Goal: Task Accomplishment & Management: Manage account settings

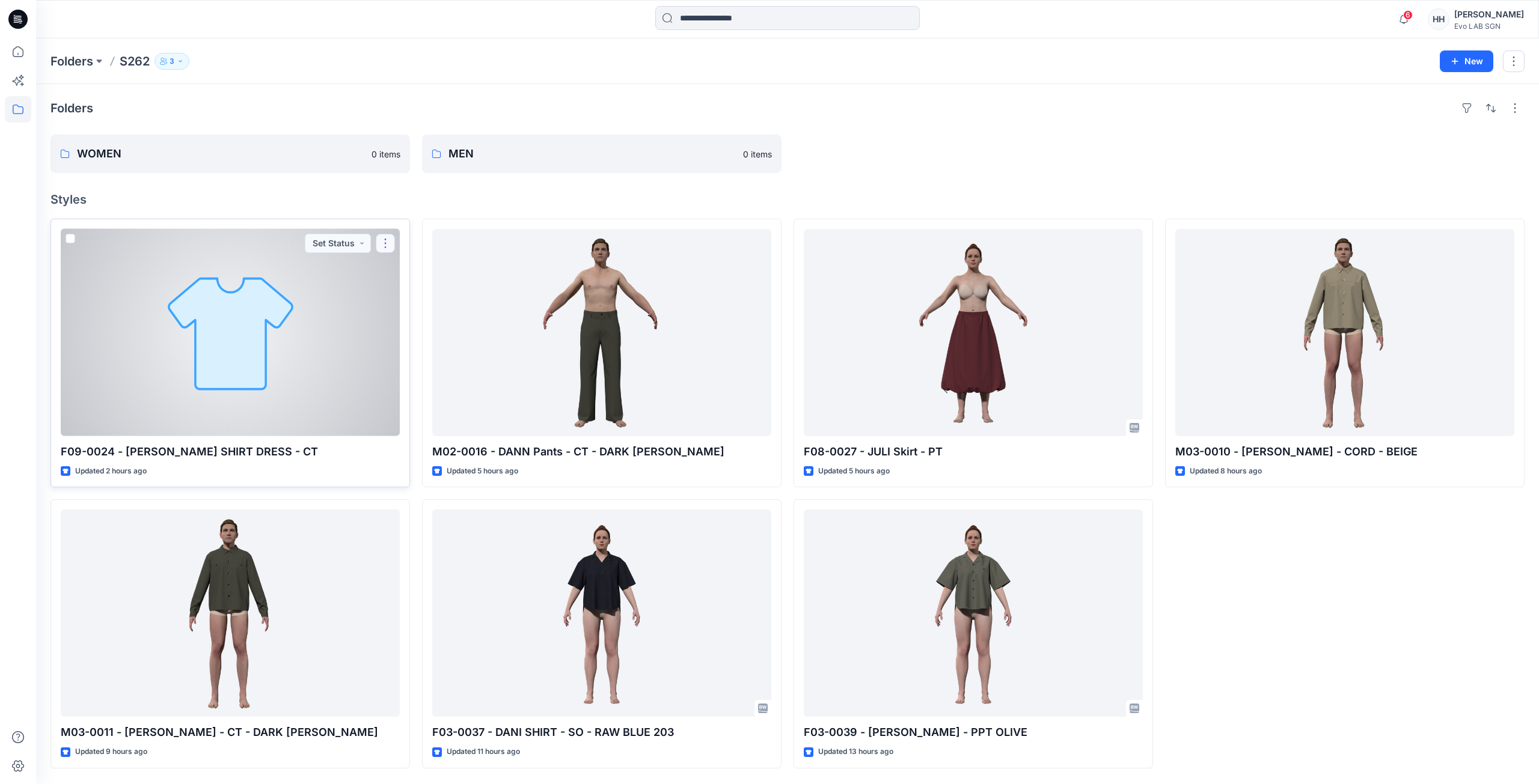
click at [381, 240] on button "button" at bounding box center [385, 243] width 19 height 19
click at [391, 245] on button "button" at bounding box center [385, 243] width 19 height 19
click at [430, 269] on button "Edit" at bounding box center [443, 271] width 130 height 22
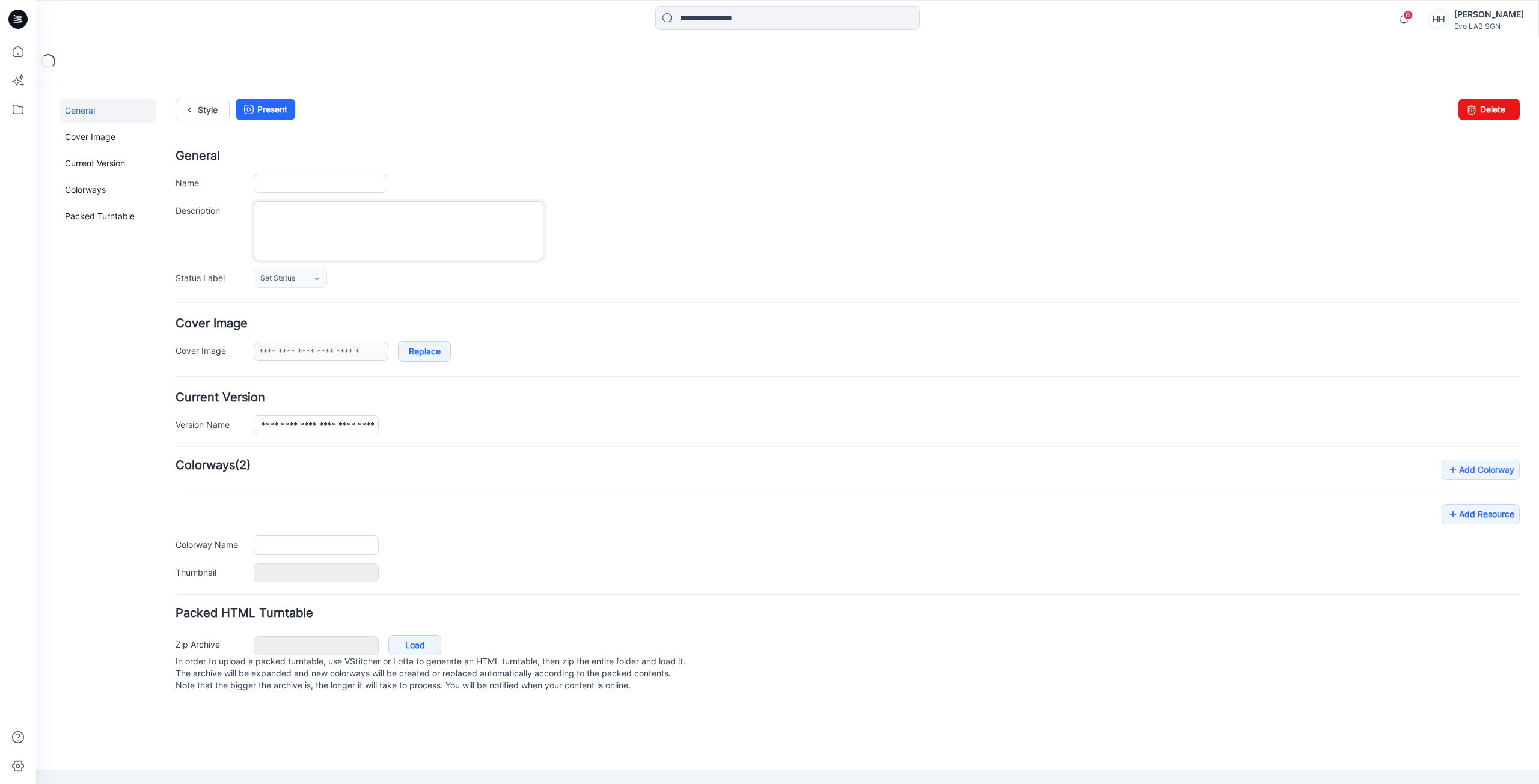
click at [343, 229] on textarea "Description" at bounding box center [398, 230] width 290 height 59
type input "**********"
type input "*******"
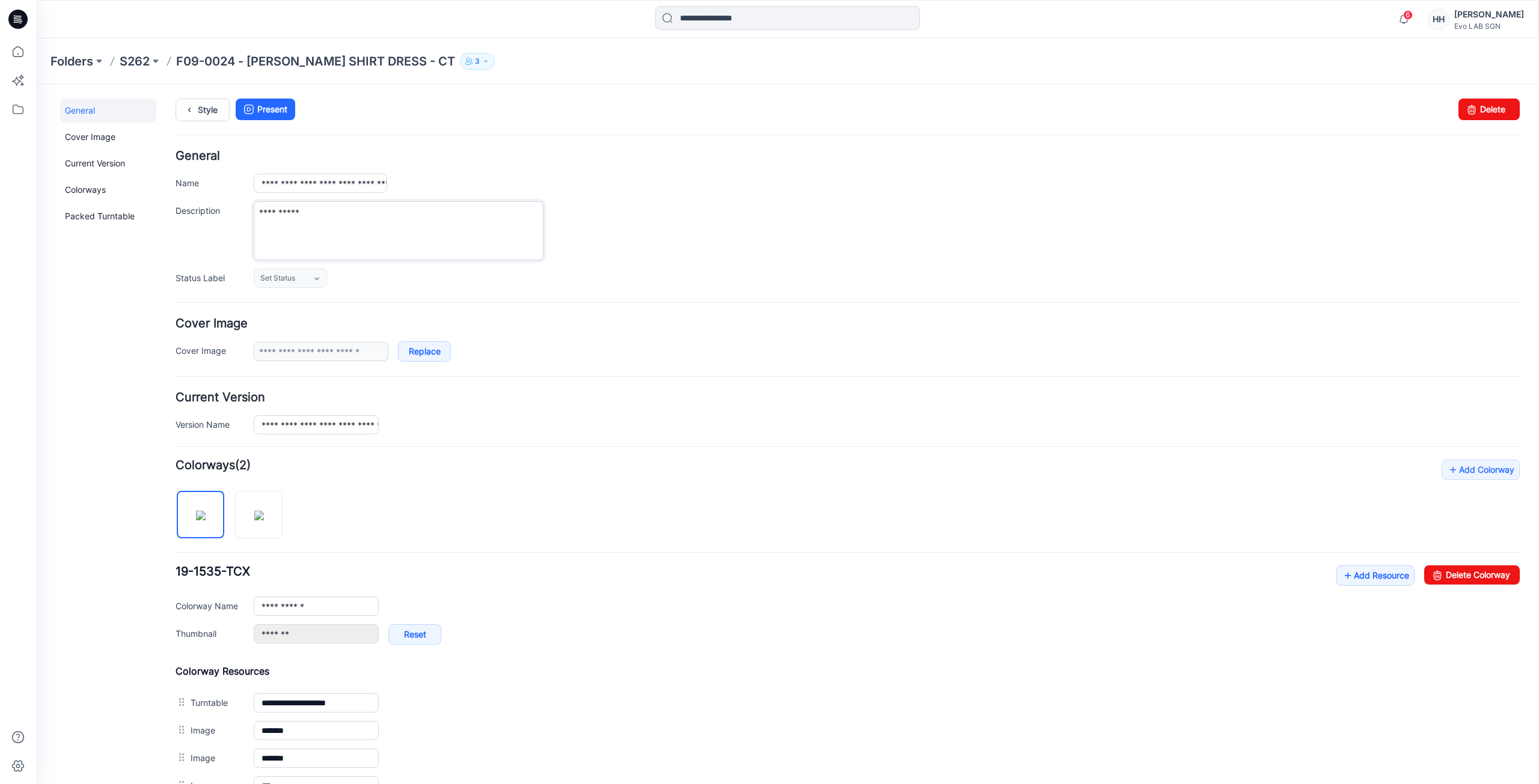
type textarea "**********"
click at [759, 205] on div "**********" at bounding box center [887, 230] width 1266 height 59
click at [151, 57] on div "Folders S262 F09-0024 - [PERSON_NAME] SHIRT DRESS - CT 3" at bounding box center [740, 61] width 1380 height 16
click at [133, 65] on p "S262" at bounding box center [135, 61] width 30 height 16
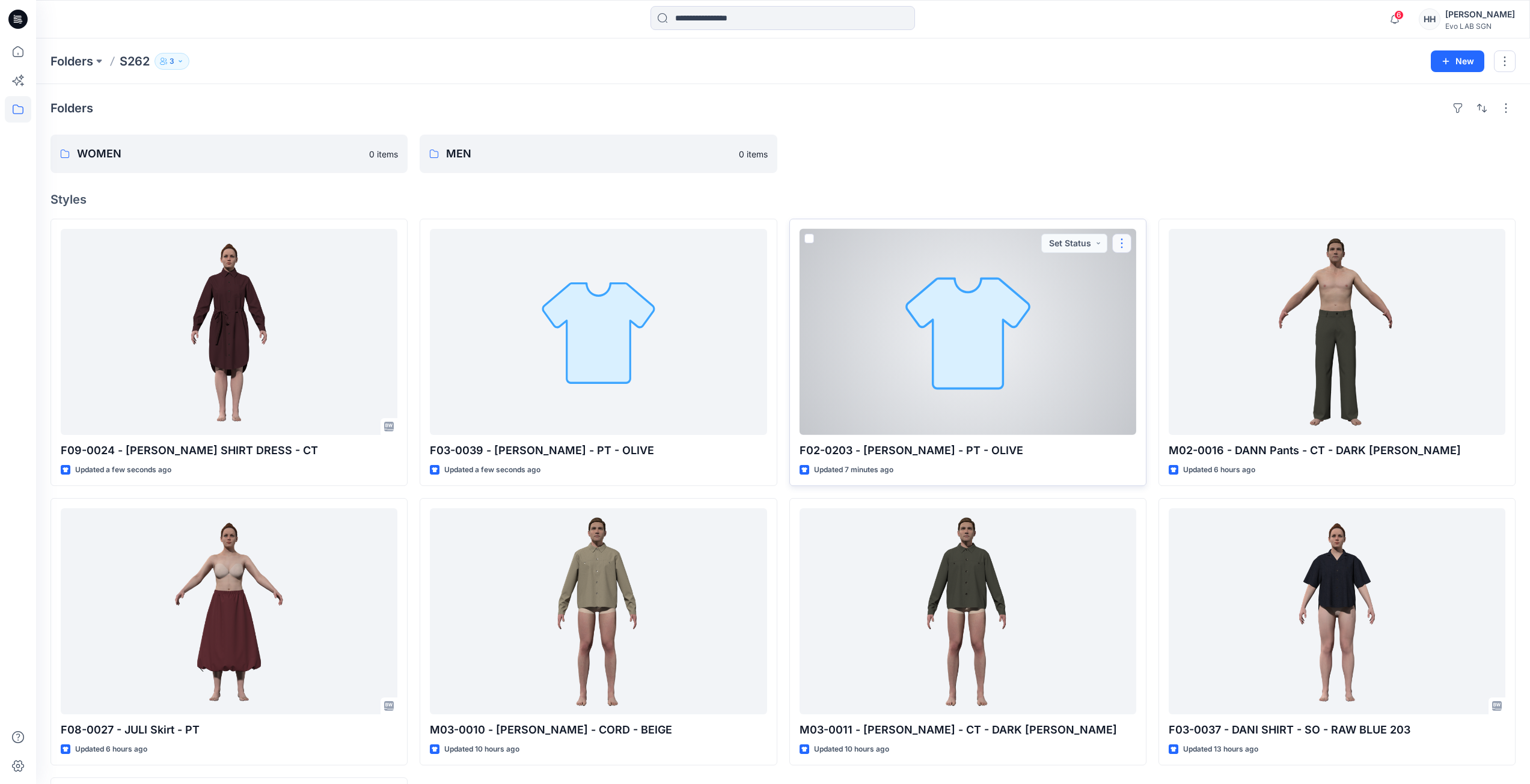
click at [1120, 245] on button "button" at bounding box center [1121, 243] width 19 height 19
click at [1160, 272] on button "Edit" at bounding box center [1179, 271] width 130 height 22
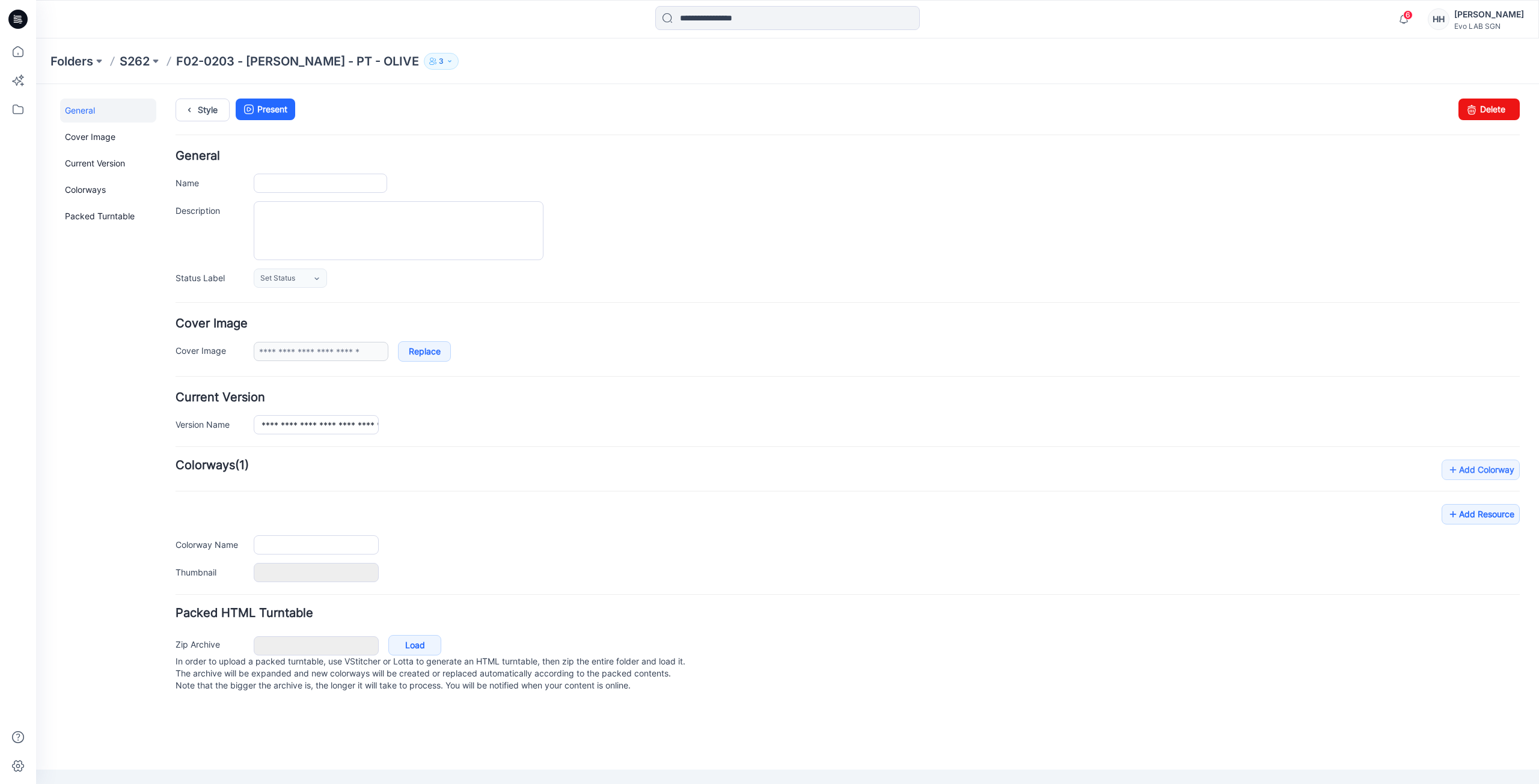
type input "**********"
type input "*****"
type input "**********"
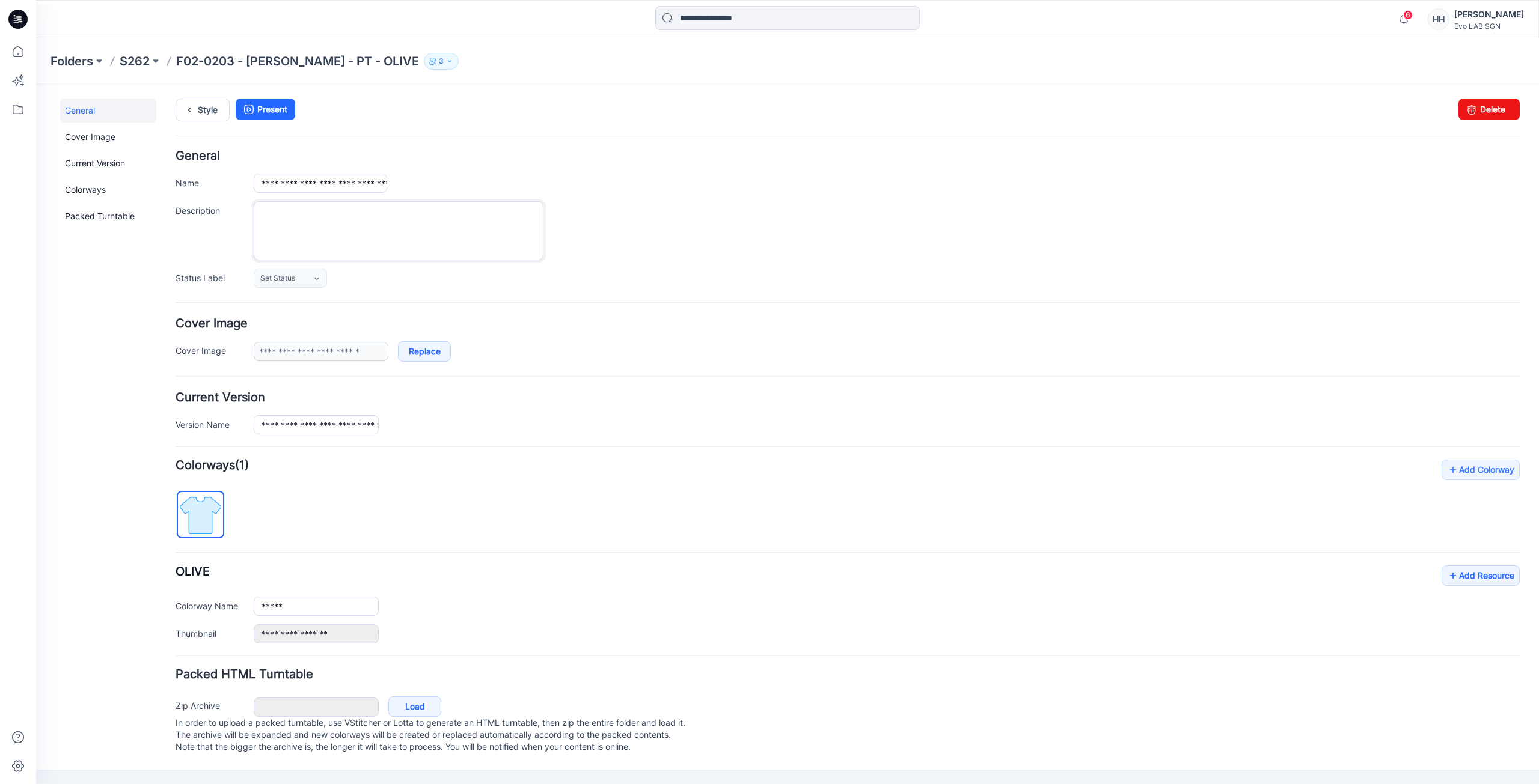
click at [308, 220] on textarea "Description" at bounding box center [398, 230] width 290 height 59
type textarea "**********"
drag, startPoint x: 924, startPoint y: 224, endPoint x: 931, endPoint y: 224, distance: 7.0
click at [926, 224] on div "**********" at bounding box center [887, 230] width 1266 height 59
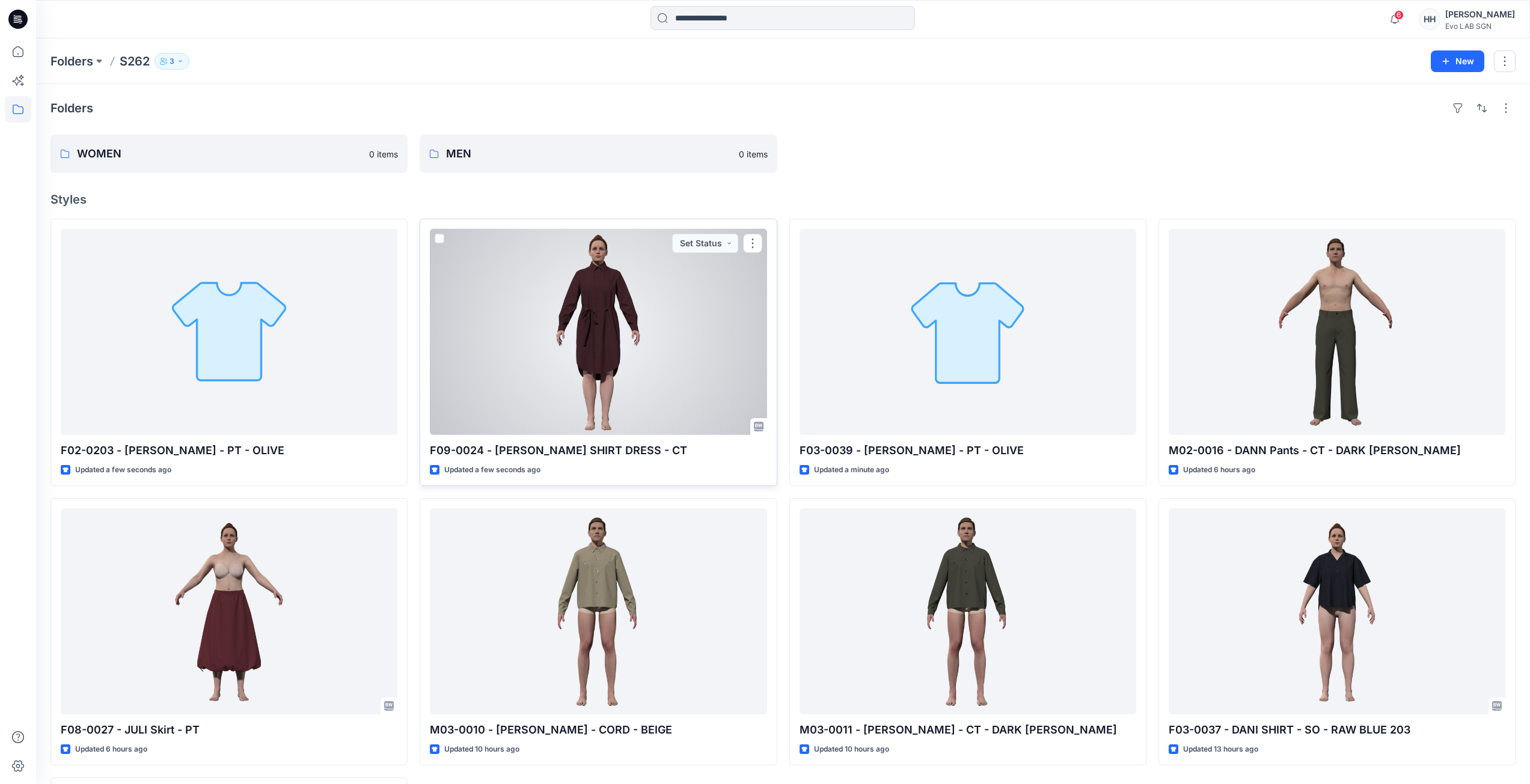
click at [715, 331] on div at bounding box center [598, 332] width 337 height 206
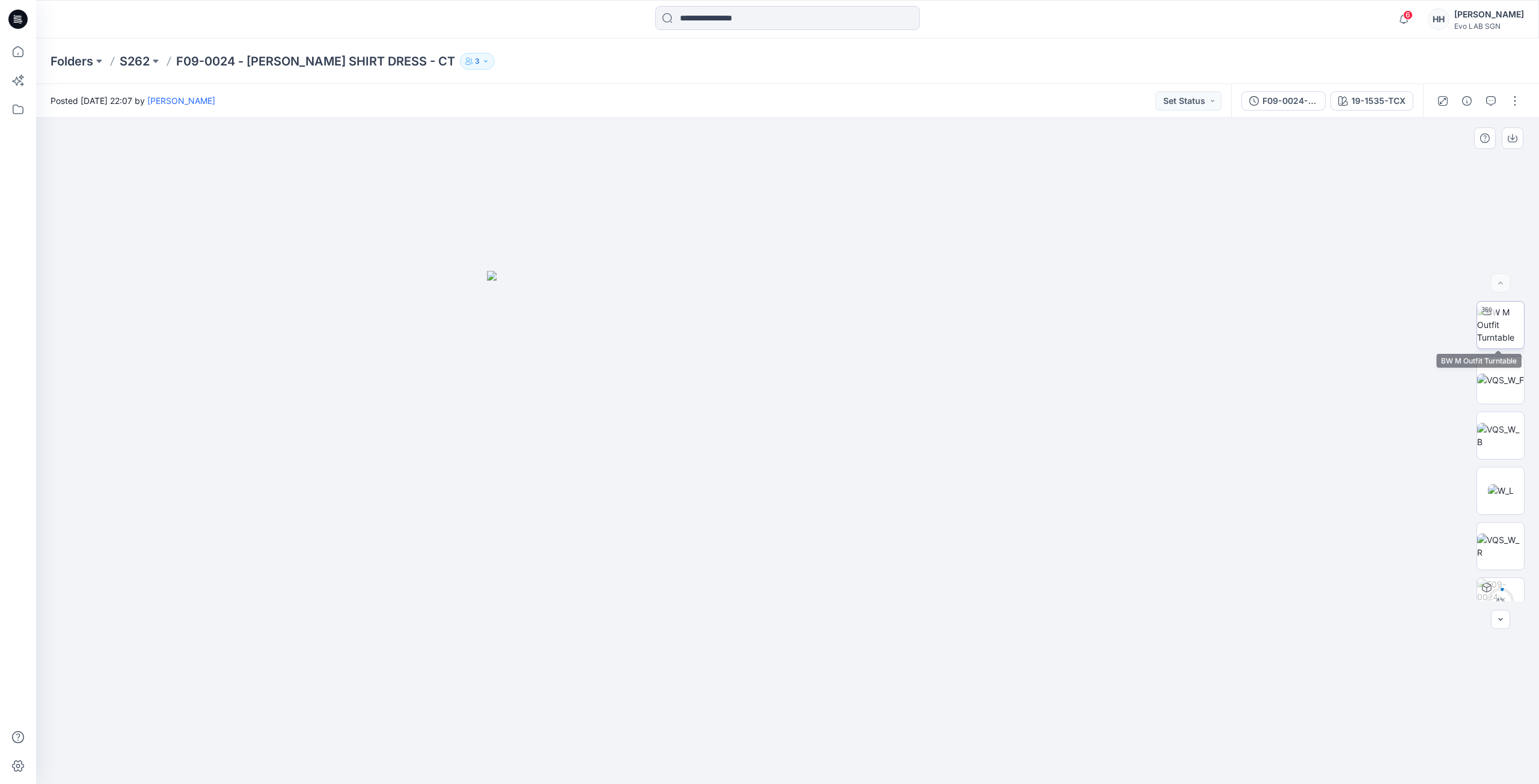
click at [1501, 324] on img at bounding box center [1500, 324] width 47 height 38
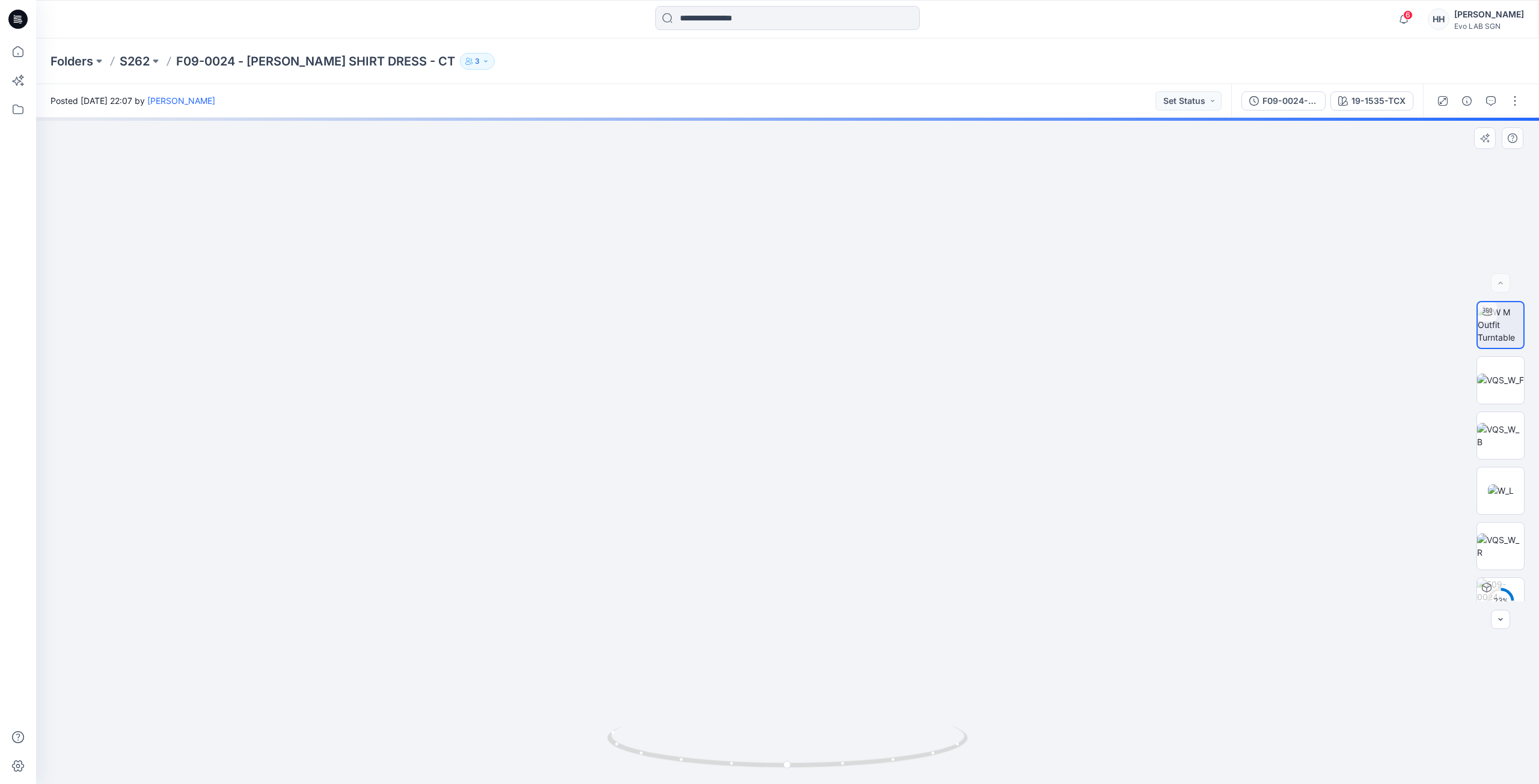
drag, startPoint x: 893, startPoint y: 372, endPoint x: 891, endPoint y: 558, distance: 186.0
drag, startPoint x: 1062, startPoint y: 579, endPoint x: 1057, endPoint y: 464, distance: 115.1
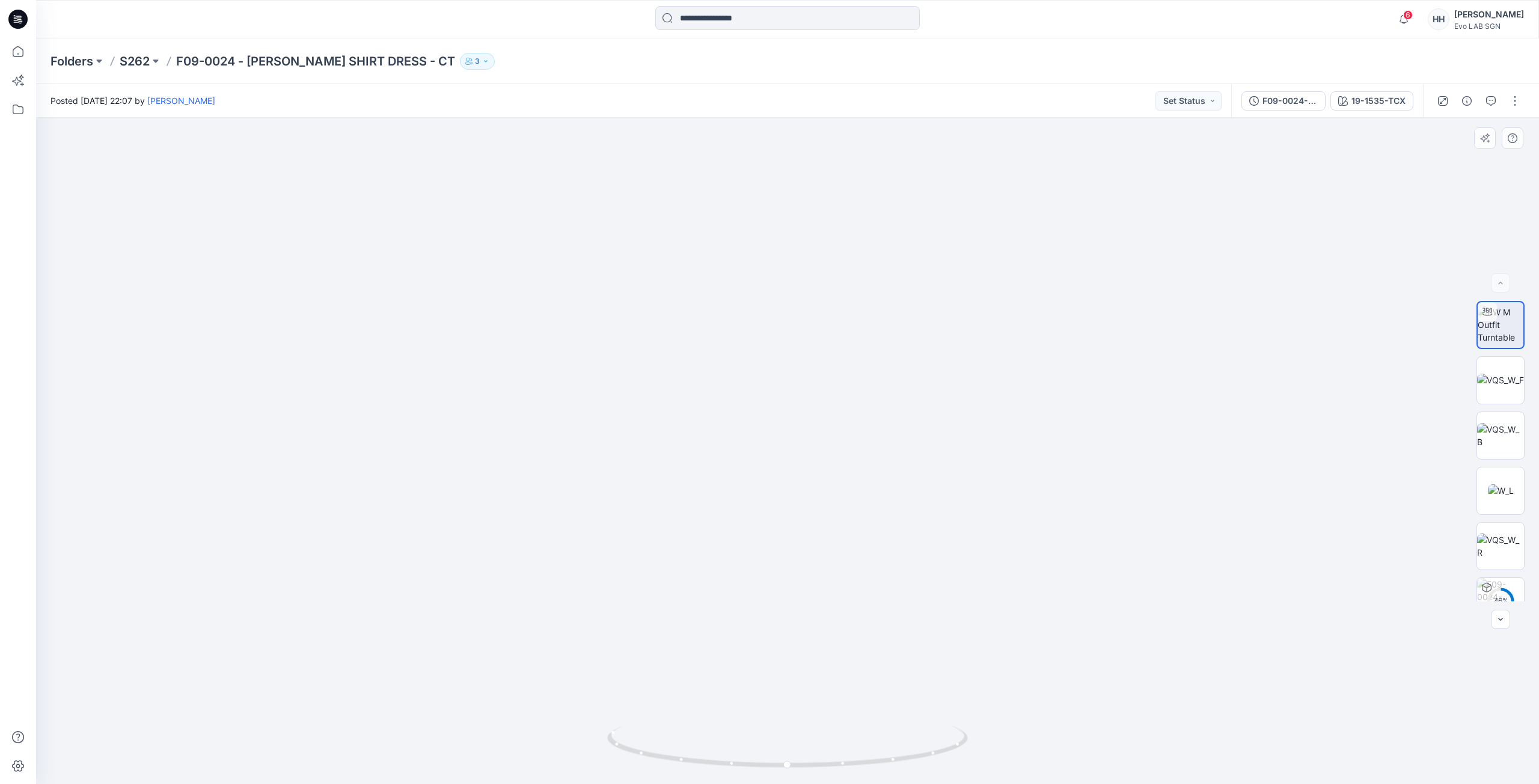
drag, startPoint x: 1053, startPoint y: 523, endPoint x: 1051, endPoint y: 539, distance: 16.1
click at [1376, 98] on div "19-1535-TCX" at bounding box center [1379, 101] width 54 height 13
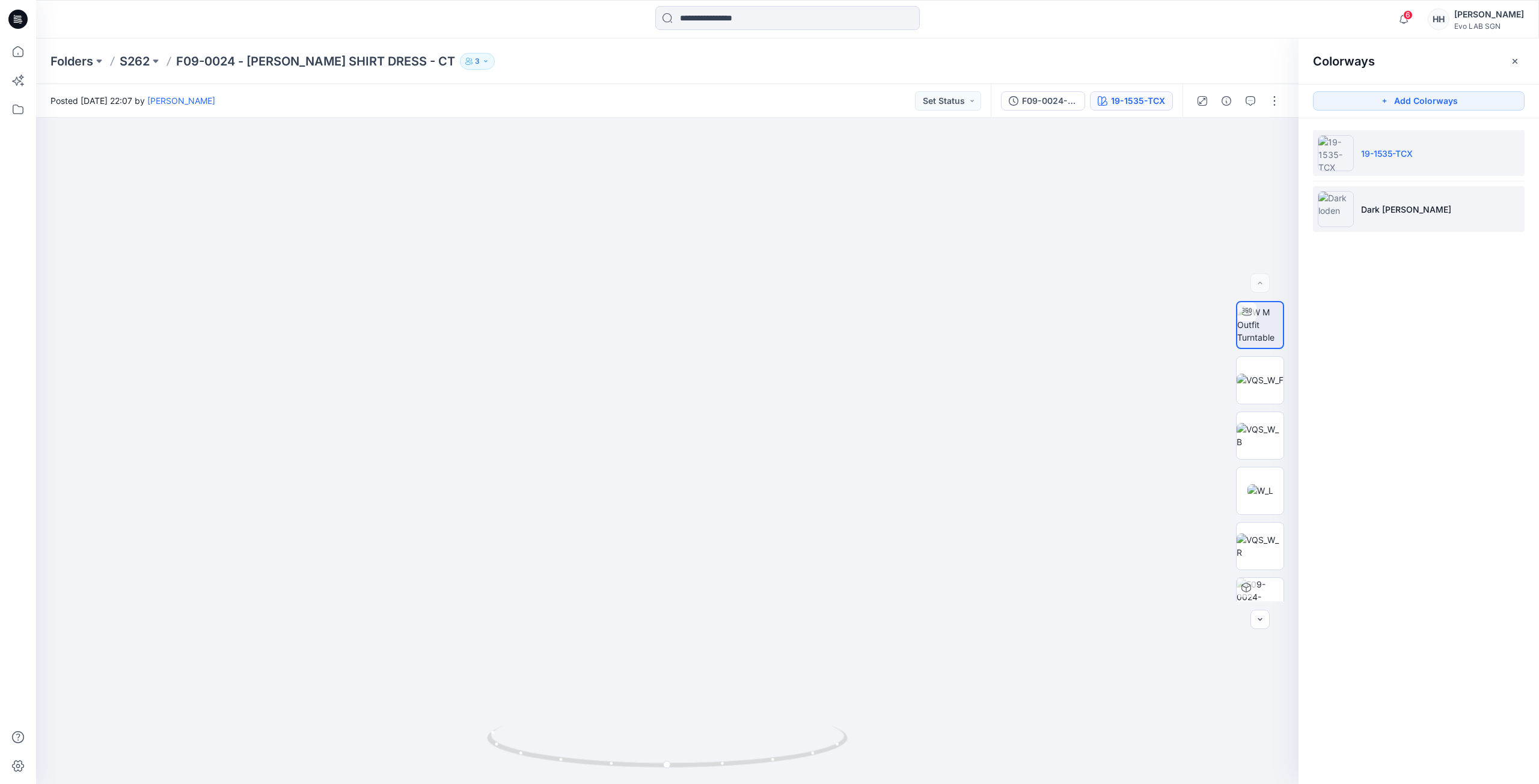
click at [1358, 200] on li "Dark [PERSON_NAME]" at bounding box center [1419, 209] width 211 height 46
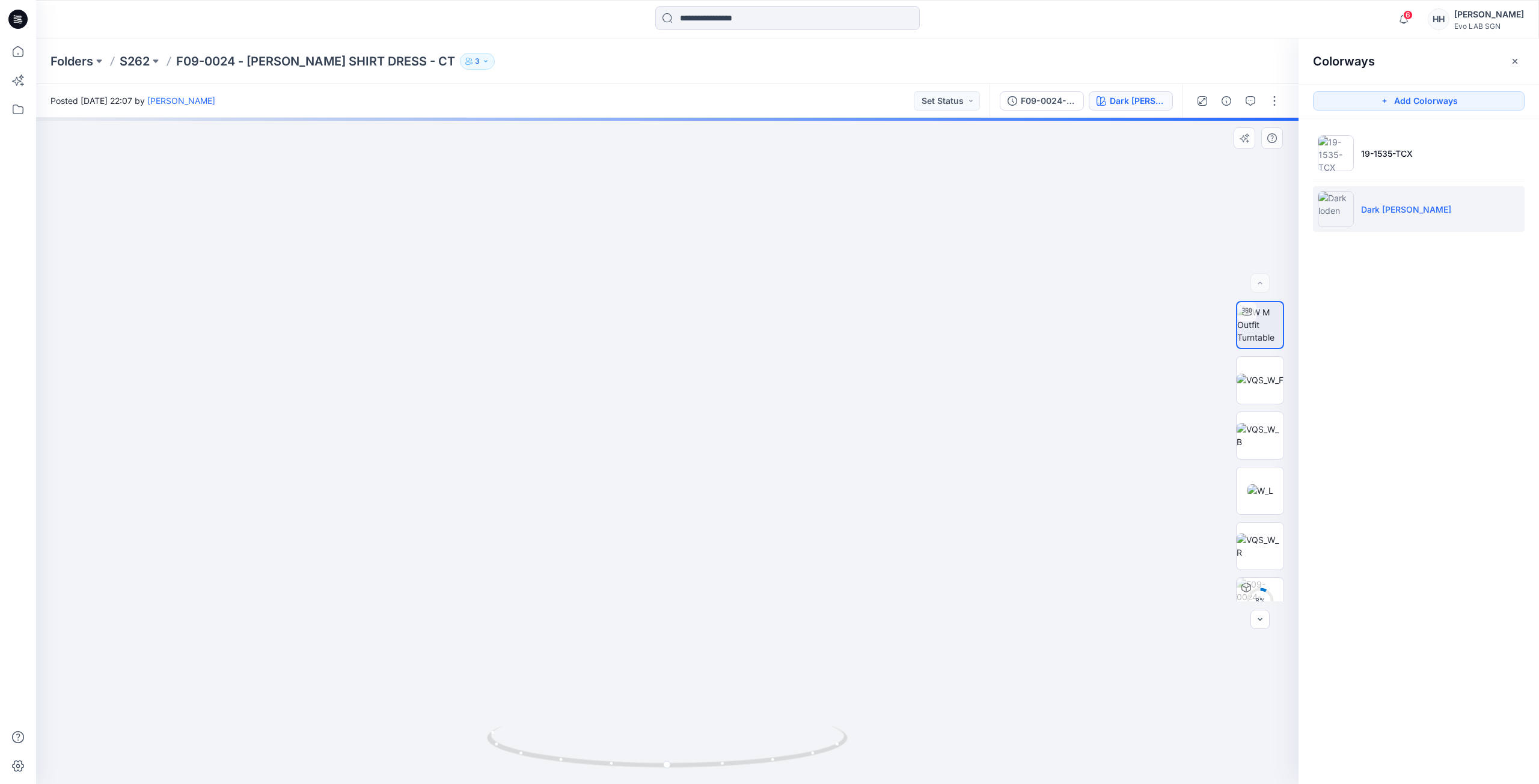
drag, startPoint x: 1012, startPoint y: 408, endPoint x: 1021, endPoint y: 492, distance: 84.5
click at [1054, 453] on img at bounding box center [667, 410] width 954 height 748
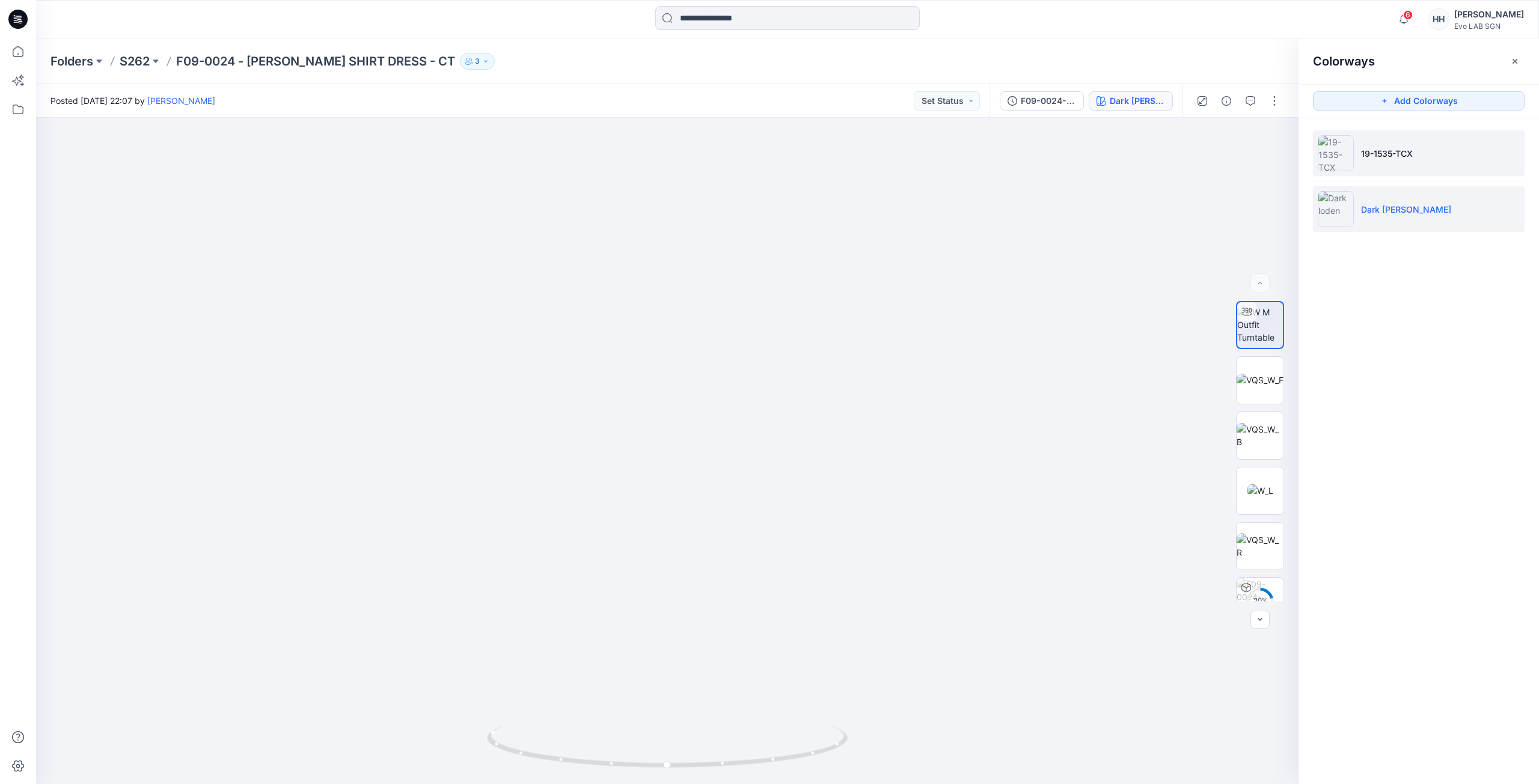
click at [1442, 160] on li "19-1535-TCX" at bounding box center [1419, 153] width 211 height 46
click at [138, 53] on p "S262" at bounding box center [135, 61] width 30 height 16
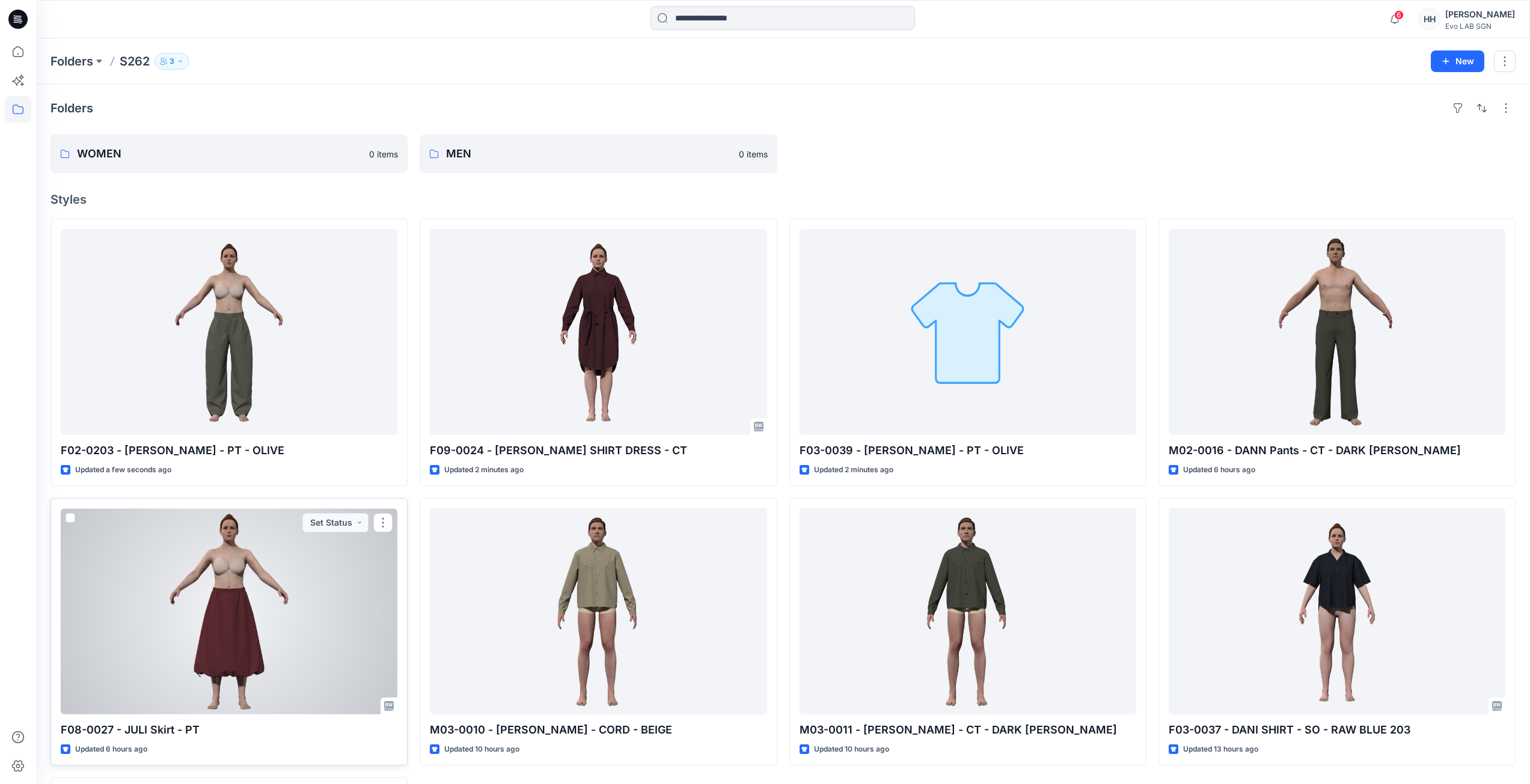
click at [312, 620] on div at bounding box center [229, 611] width 337 height 206
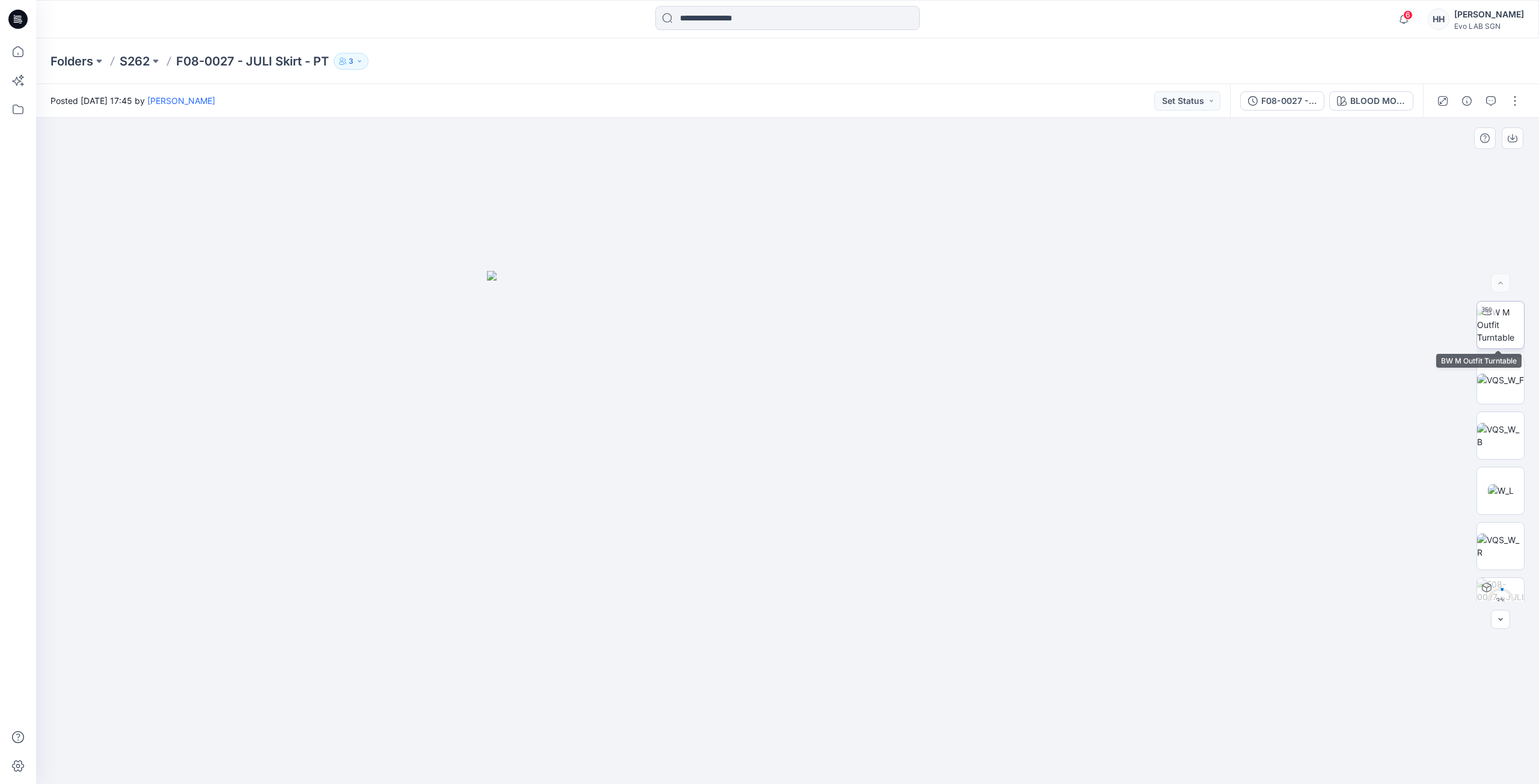
click at [1508, 323] on img at bounding box center [1500, 324] width 47 height 38
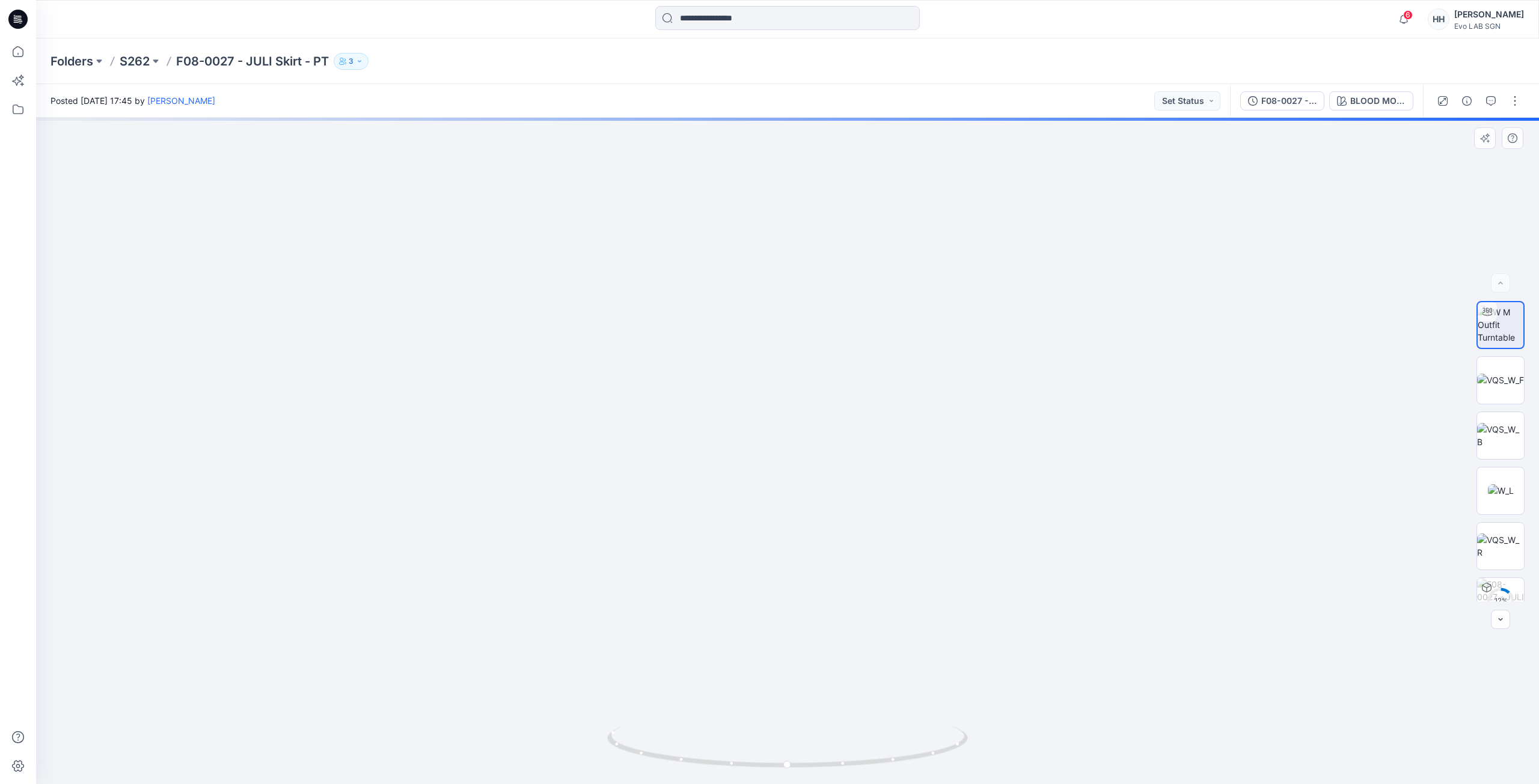
drag, startPoint x: 956, startPoint y: 509, endPoint x: 951, endPoint y: 467, distance: 42.3
drag, startPoint x: 1009, startPoint y: 424, endPoint x: 976, endPoint y: 688, distance: 266.1
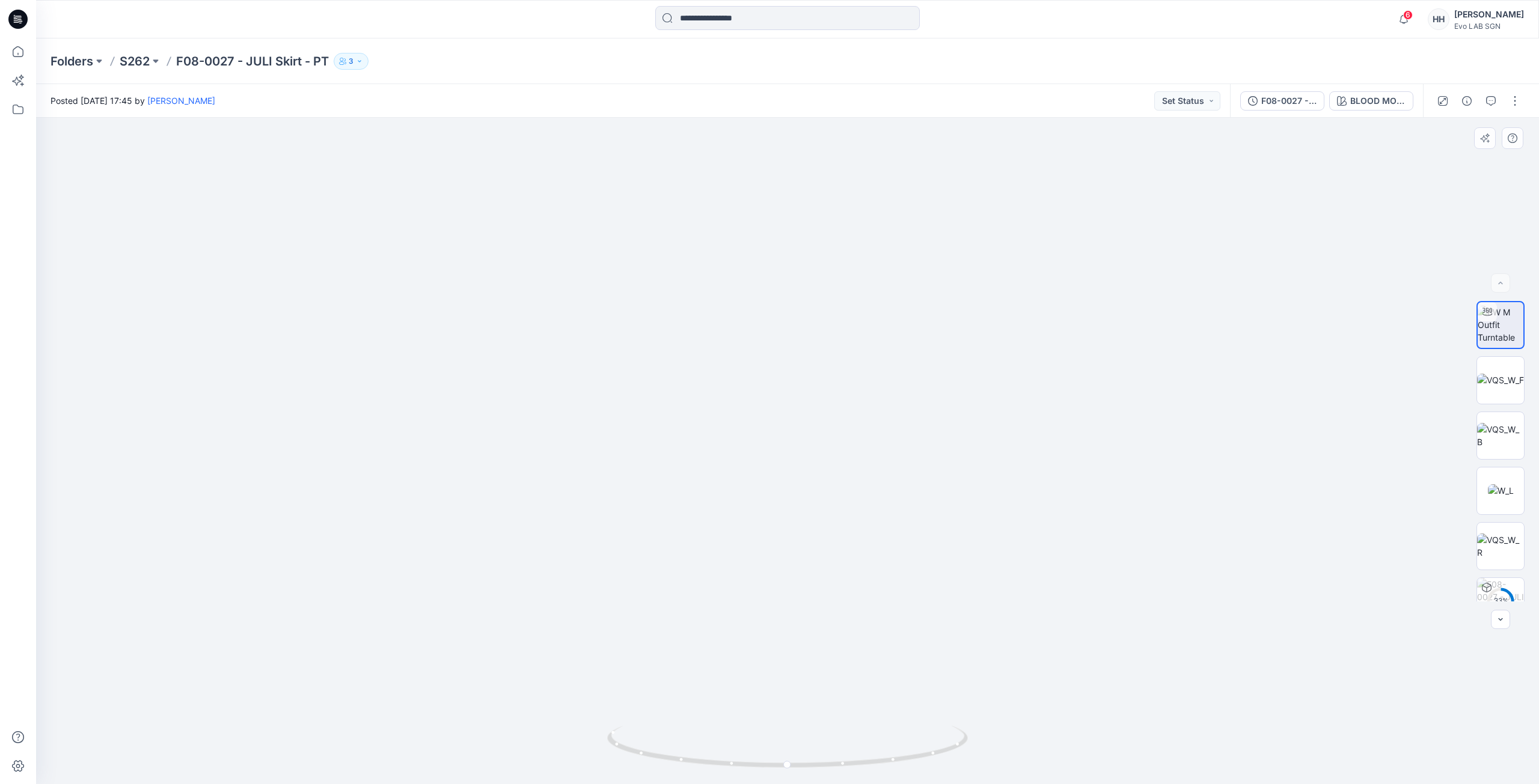
drag, startPoint x: 985, startPoint y: 630, endPoint x: 1014, endPoint y: 388, distance: 243.7
drag, startPoint x: 1000, startPoint y: 484, endPoint x: 1001, endPoint y: 503, distance: 19.0
drag, startPoint x: 1041, startPoint y: 513, endPoint x: 1025, endPoint y: 449, distance: 66.0
click at [1375, 104] on div "BLOOD MOON RED" at bounding box center [1378, 101] width 55 height 13
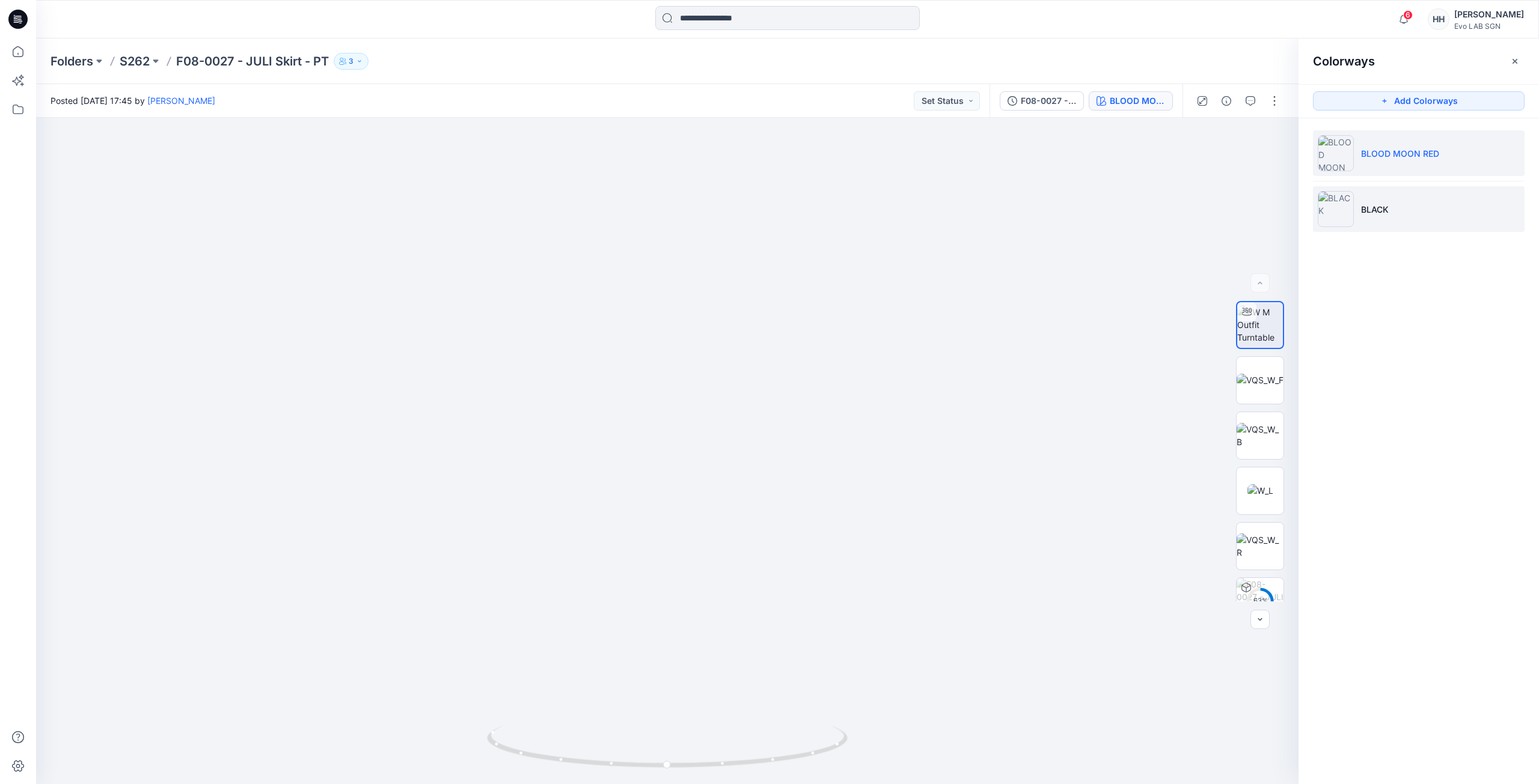
click at [1400, 212] on li "BLACK" at bounding box center [1419, 209] width 211 height 46
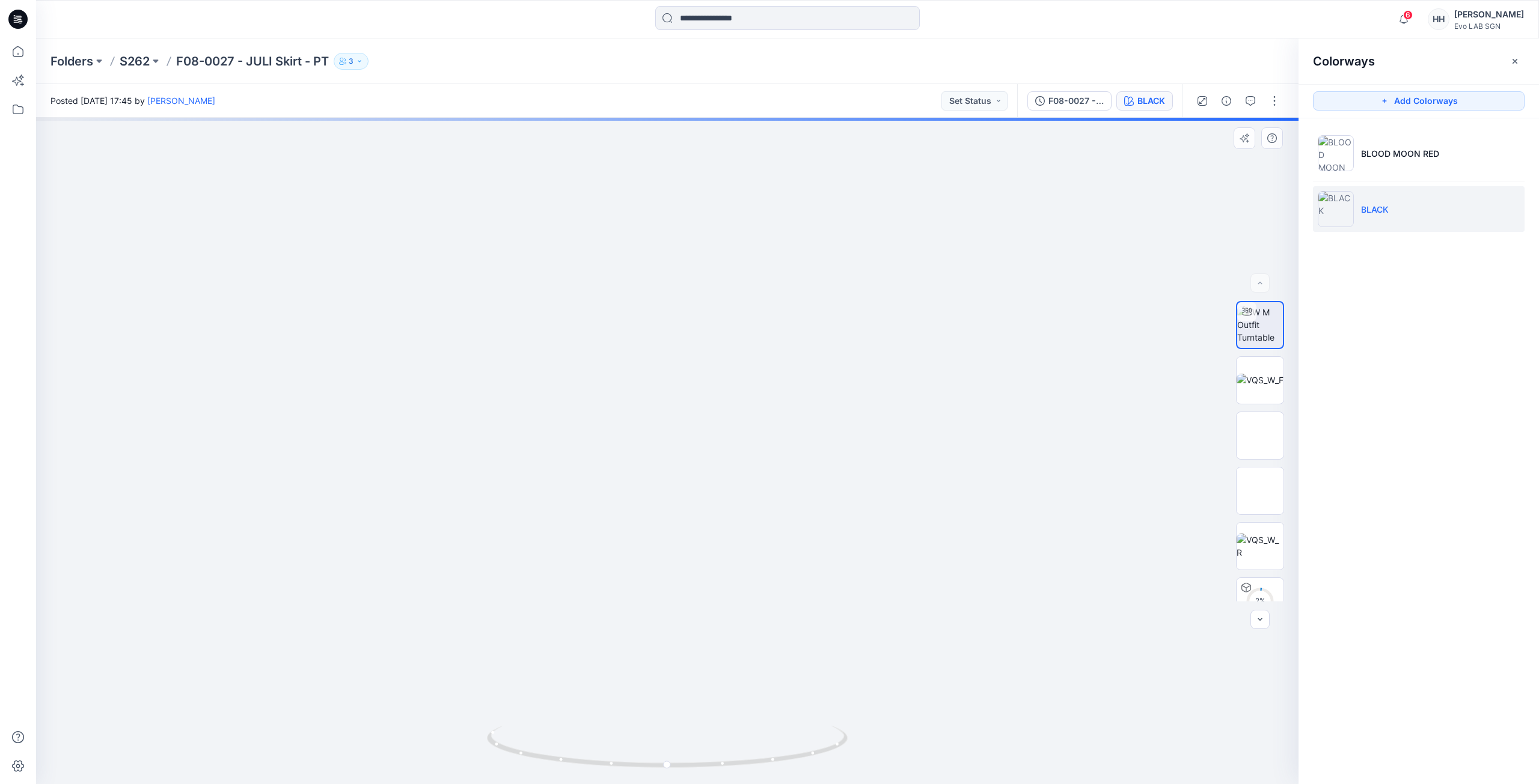
drag, startPoint x: 904, startPoint y: 607, endPoint x: 932, endPoint y: 374, distance: 234.7
drag, startPoint x: 931, startPoint y: 430, endPoint x: 924, endPoint y: 440, distance: 12.2
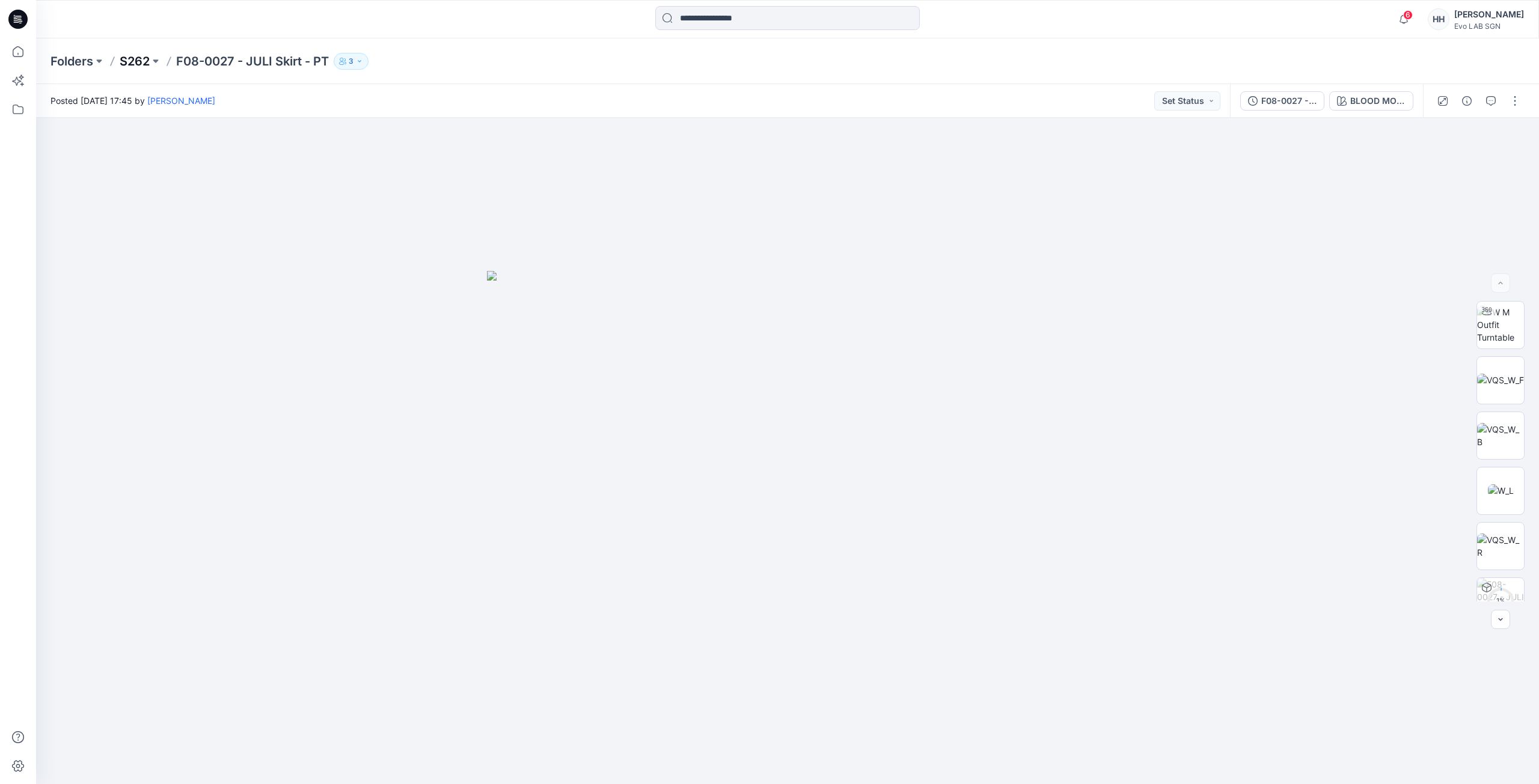
click at [130, 57] on p "S262" at bounding box center [135, 61] width 30 height 16
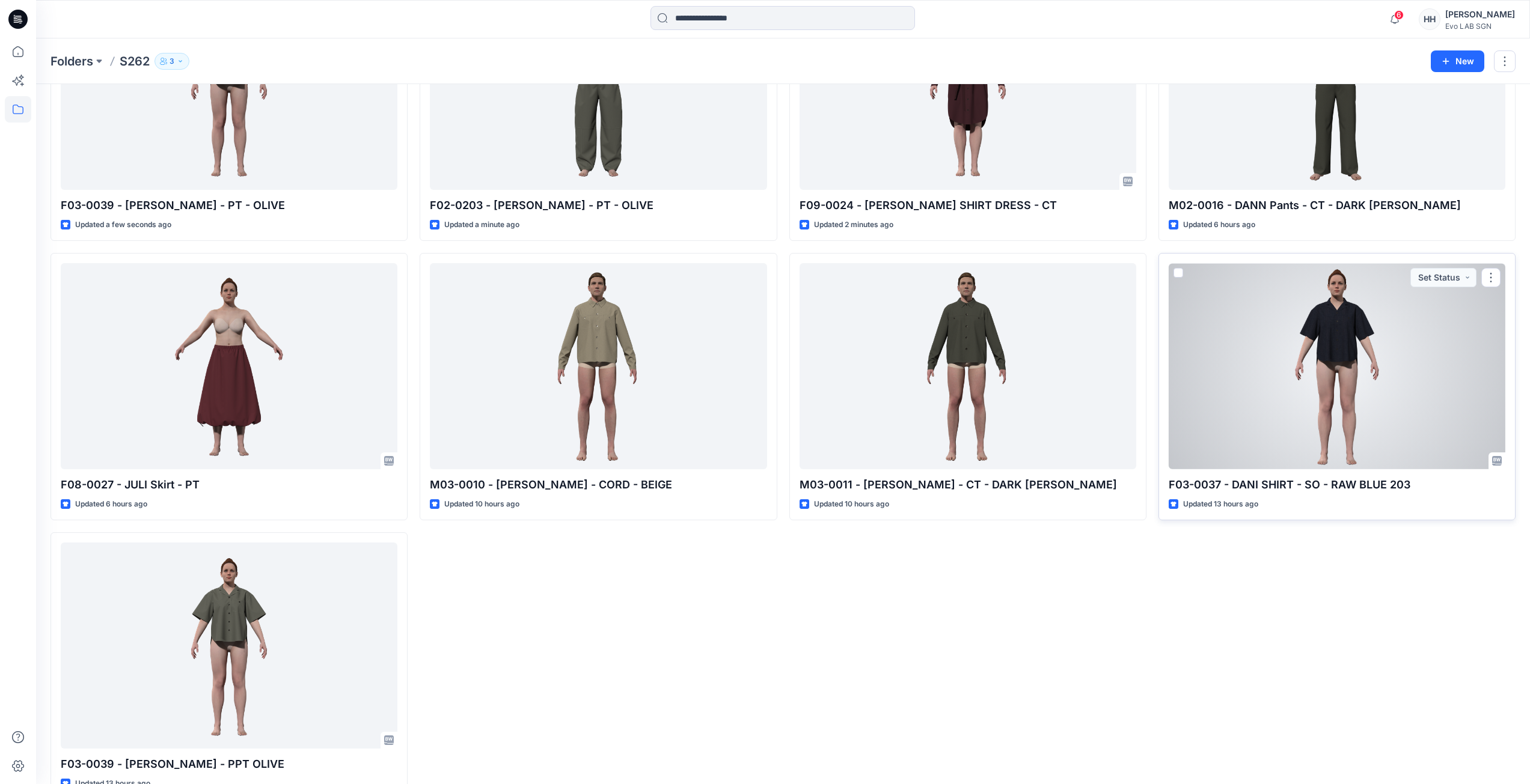
scroll to position [156, 0]
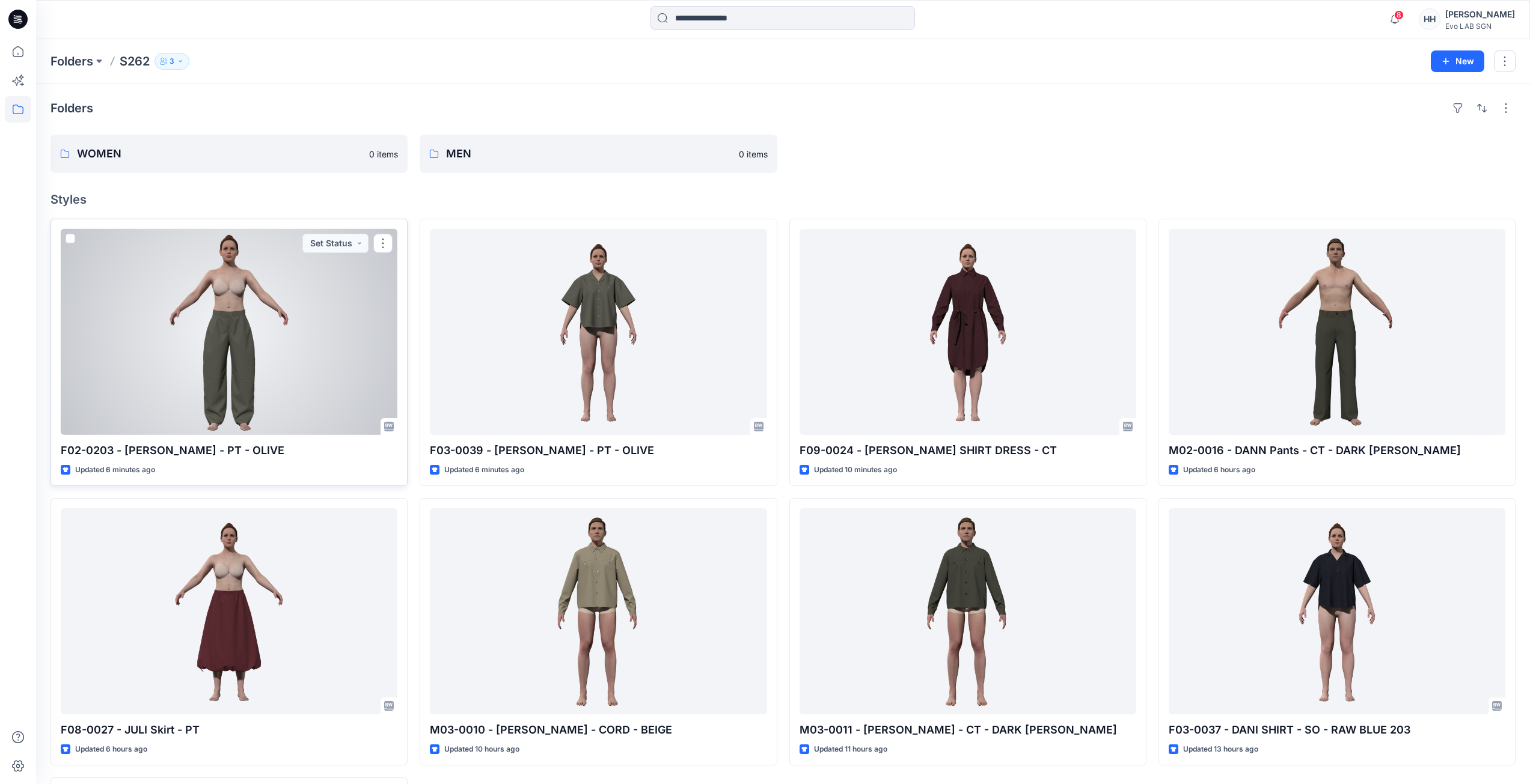
click at [330, 331] on div at bounding box center [229, 332] width 337 height 206
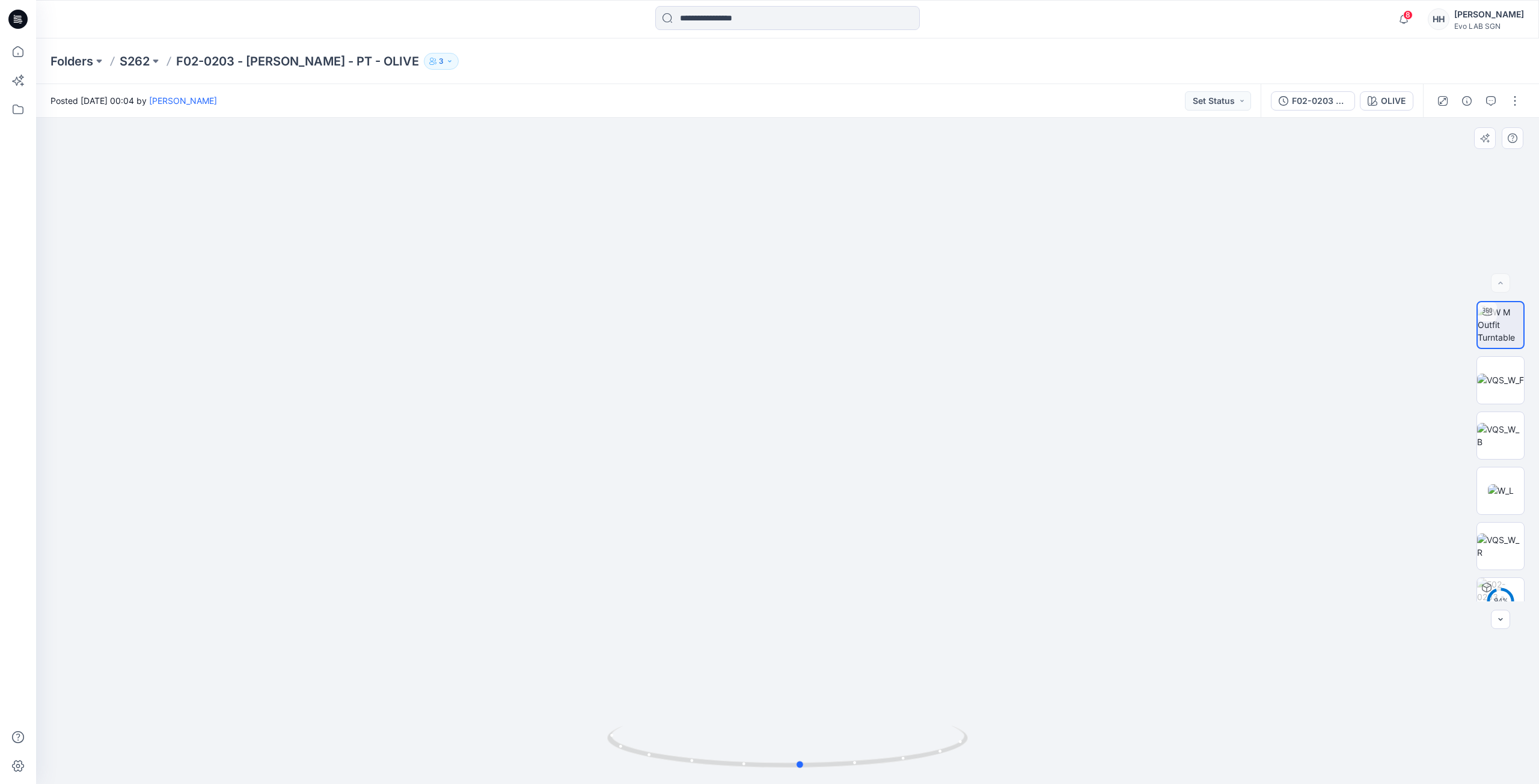
drag, startPoint x: 792, startPoint y: 768, endPoint x: 1165, endPoint y: 751, distance: 373.4
click at [1165, 751] on div at bounding box center [788, 451] width 1503 height 667
